Goal: Task Accomplishment & Management: Manage account settings

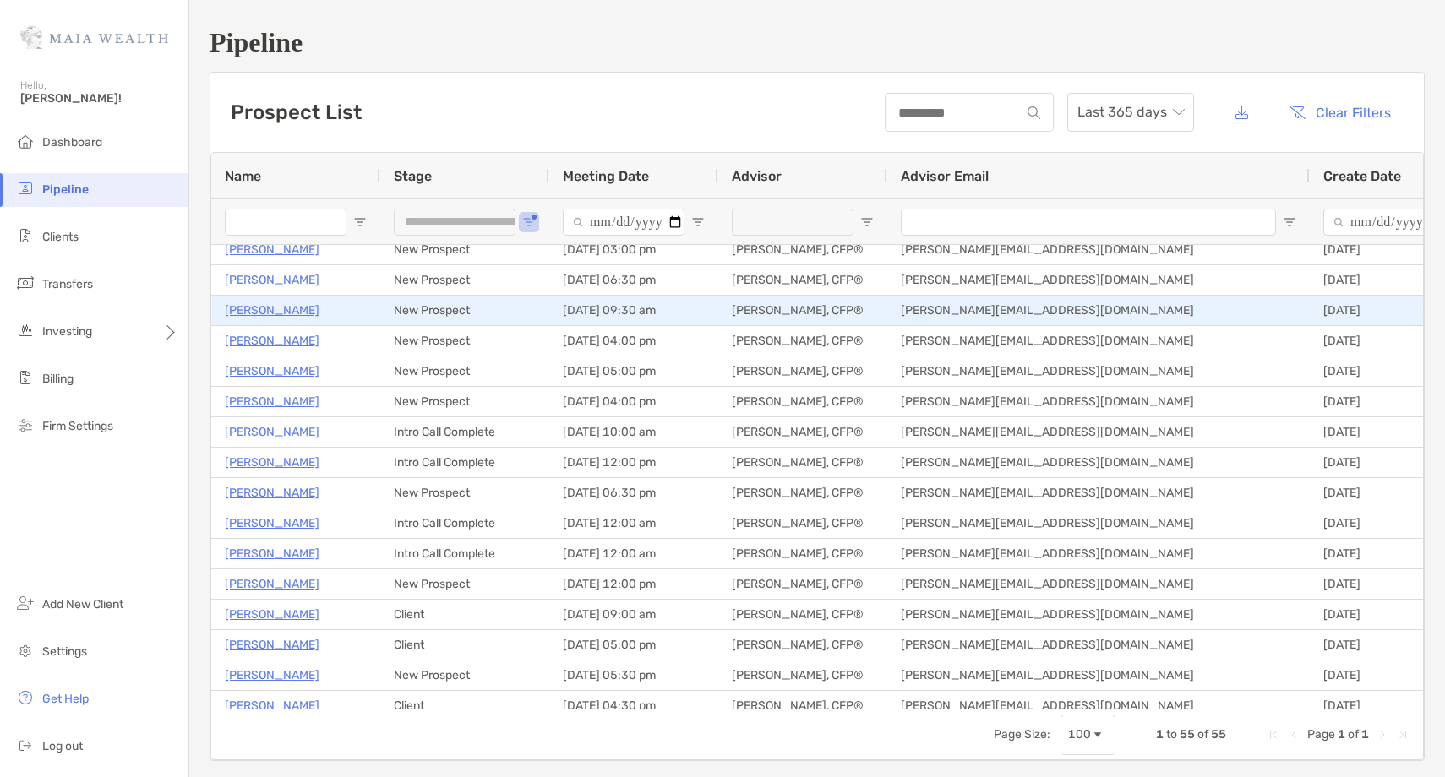
scroll to position [9, 0]
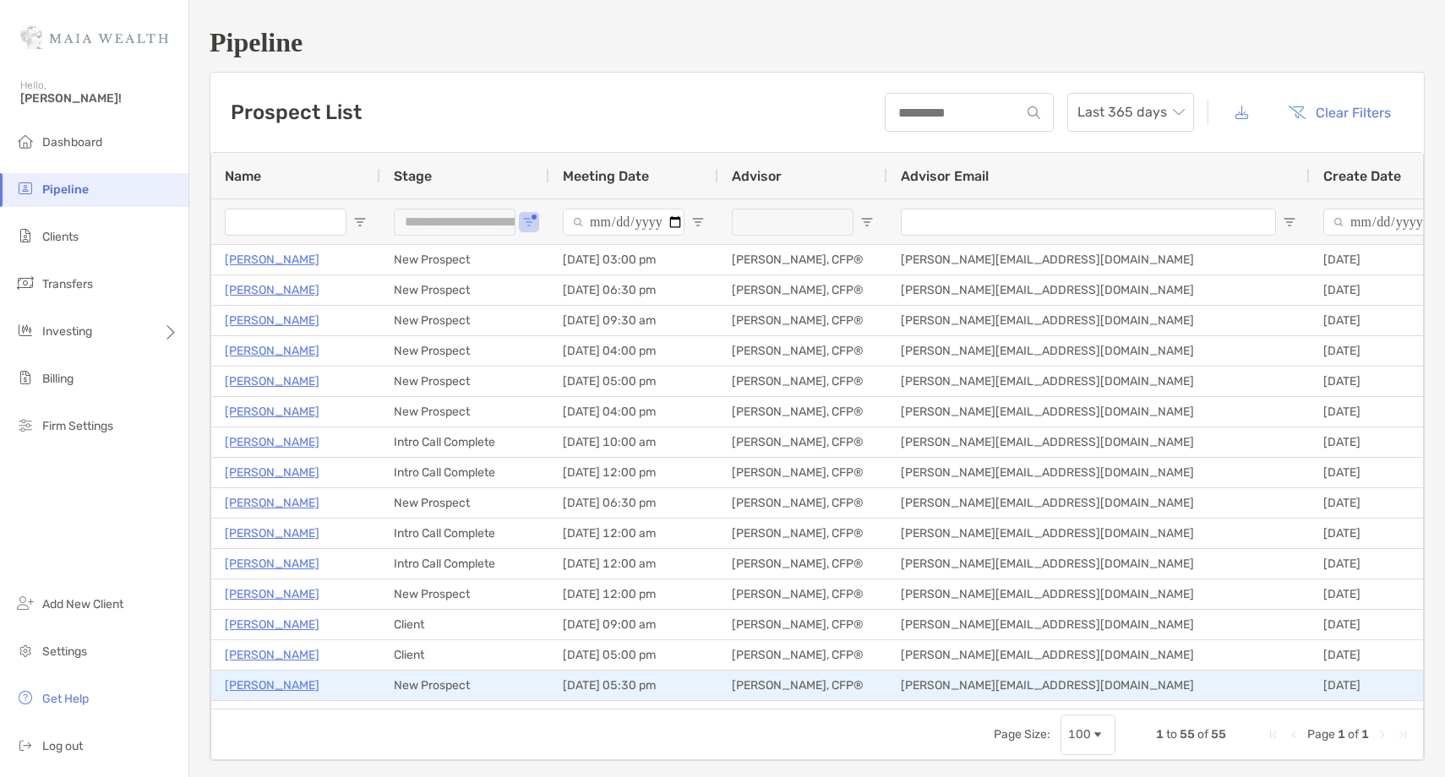
click at [266, 686] on p "[PERSON_NAME]" at bounding box center [272, 685] width 95 height 21
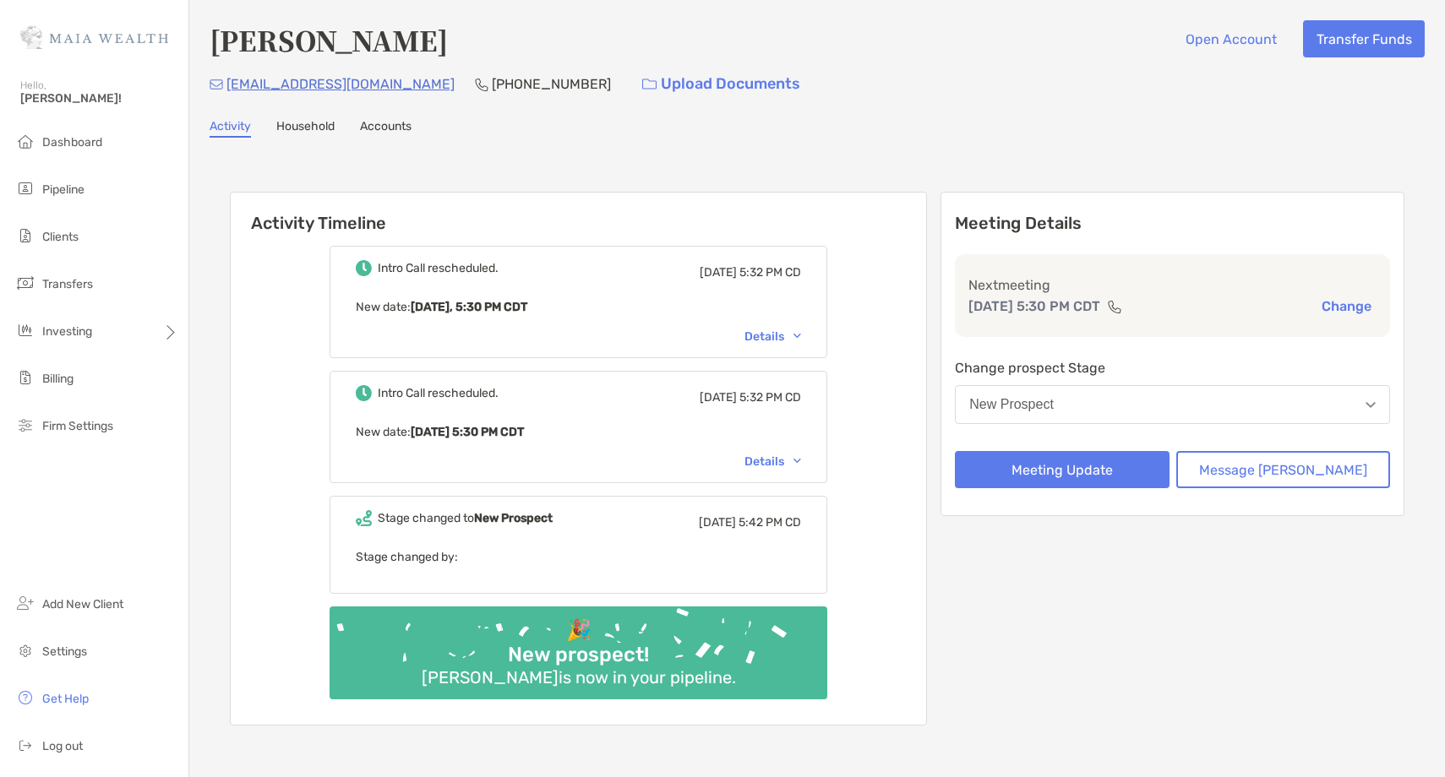
click at [1349, 293] on p "Next meeting" at bounding box center [1172, 285] width 408 height 21
click at [1344, 303] on button "Change" at bounding box center [1346, 306] width 60 height 18
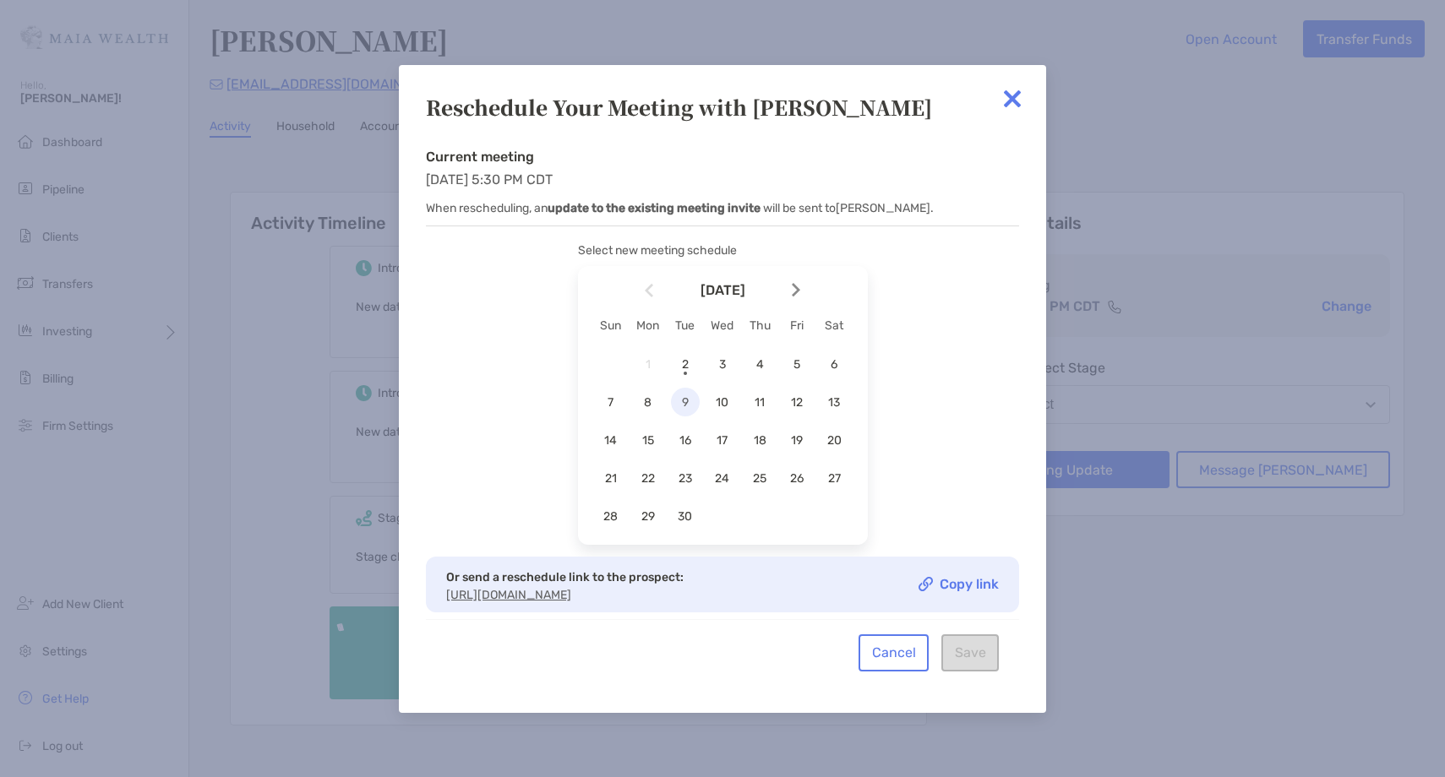
click at [684, 395] on span "9" at bounding box center [685, 402] width 29 height 14
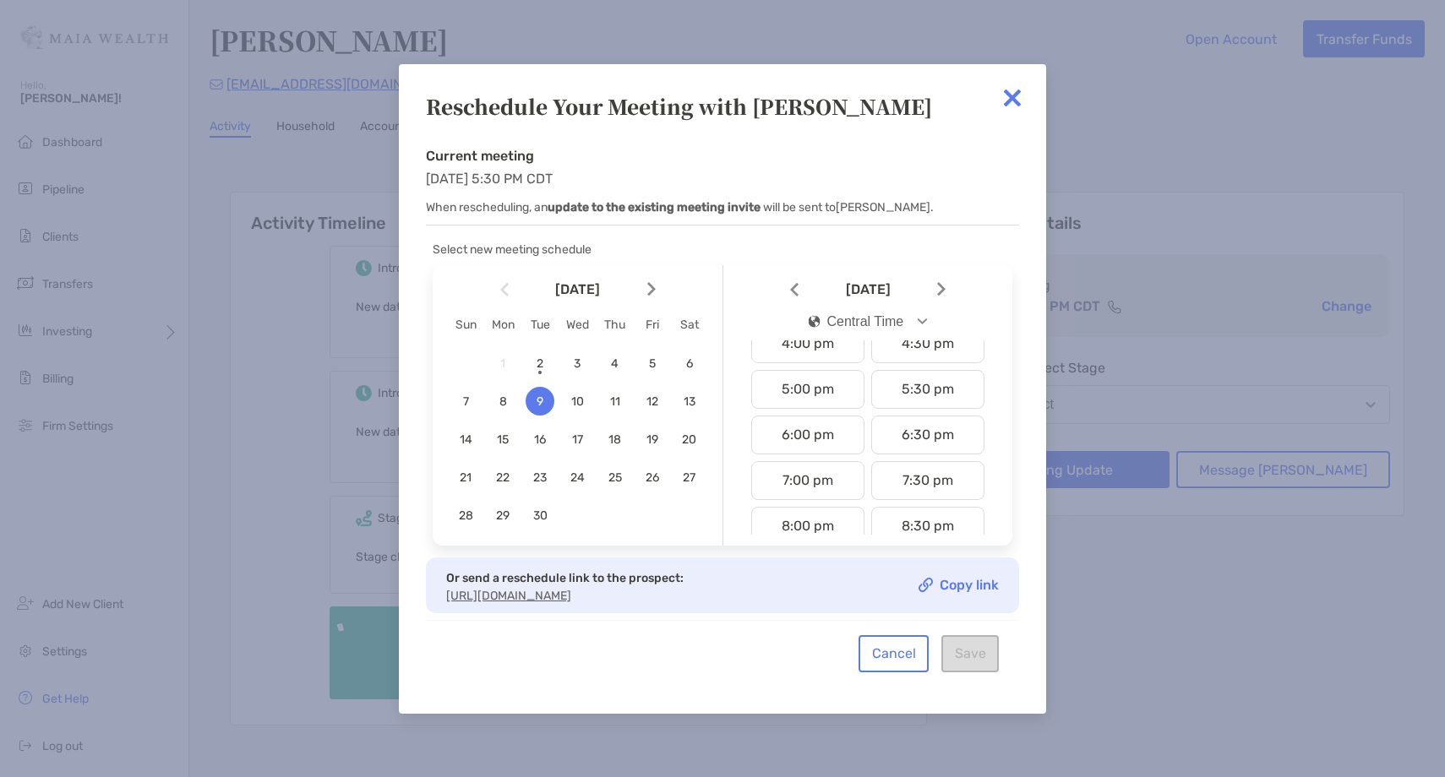
scroll to position [748, 0]
click at [917, 389] on div "5:30 pm" at bounding box center [927, 387] width 113 height 39
click at [963, 661] on button "Save" at bounding box center [969, 653] width 57 height 37
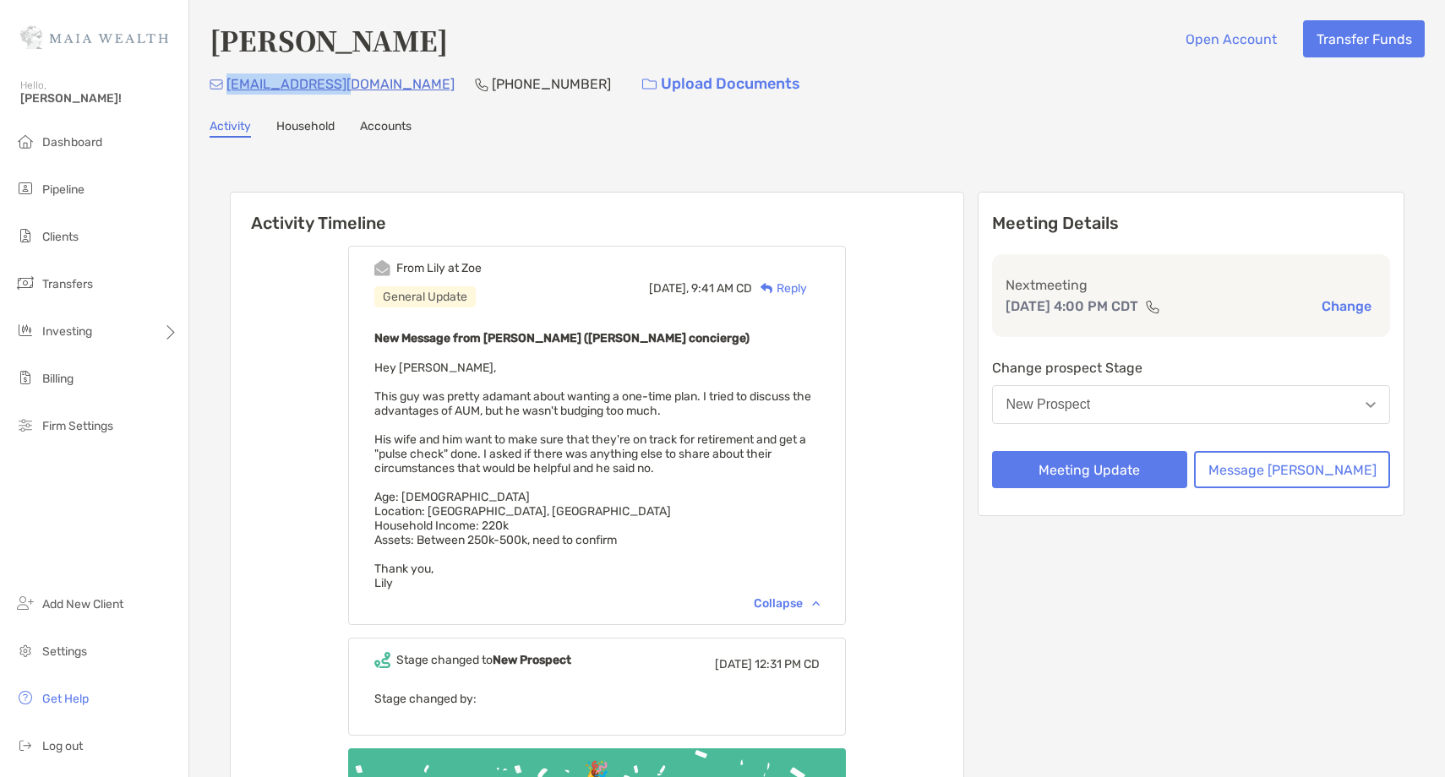
drag, startPoint x: 344, startPoint y: 83, endPoint x: 226, endPoint y: 89, distance: 118.4
click at [226, 89] on div "ski309@gmail.com (443) 668-2567 Upload Documents" at bounding box center [817, 84] width 1215 height 36
